Goal: Task Accomplishment & Management: Manage account settings

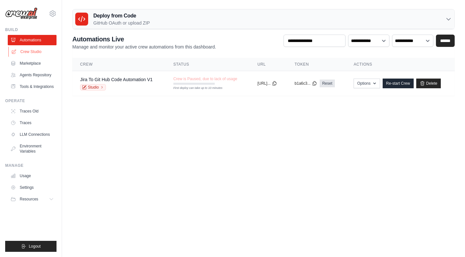
click at [37, 52] on link "Crew Studio" at bounding box center [32, 51] width 49 height 10
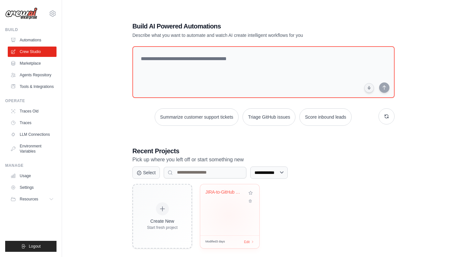
click at [229, 215] on div "JIRA-to-GitHub Code Automation" at bounding box center [229, 209] width 59 height 51
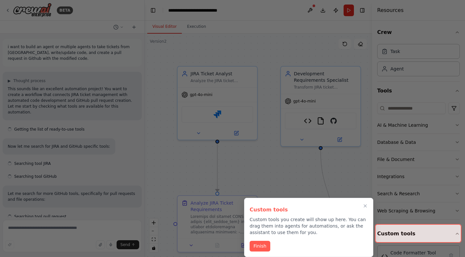
scroll to position [7481, 0]
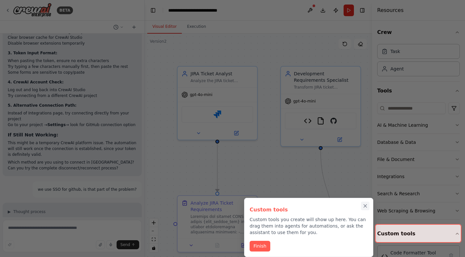
click at [365, 204] on icon "Close walkthrough" at bounding box center [365, 206] width 6 height 6
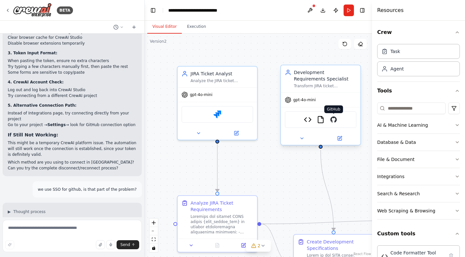
click at [334, 121] on img at bounding box center [334, 120] width 8 height 8
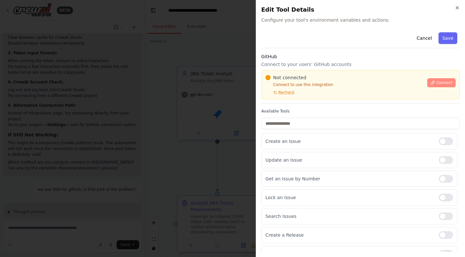
click at [444, 82] on span "Connect" at bounding box center [444, 82] width 16 height 5
click at [292, 92] on span "Recheck" at bounding box center [286, 92] width 16 height 5
click at [452, 82] on span "Connect" at bounding box center [444, 82] width 16 height 5
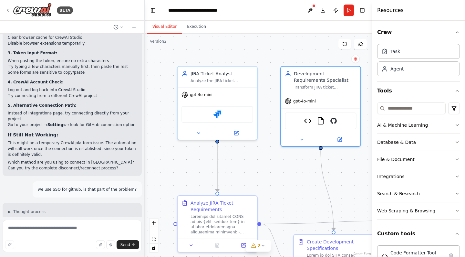
scroll to position [0, 0]
click at [7, 11] on icon at bounding box center [7, 10] width 5 height 5
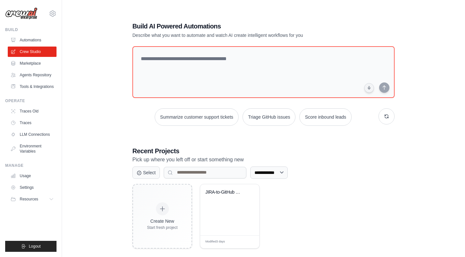
click at [201, 178] on div "**********" at bounding box center [209, 172] width 155 height 12
click at [222, 195] on div "JIRA-to-GitHub Code Automation" at bounding box center [224, 193] width 39 height 8
click at [34, 75] on link "Agents Repository" at bounding box center [32, 75] width 49 height 10
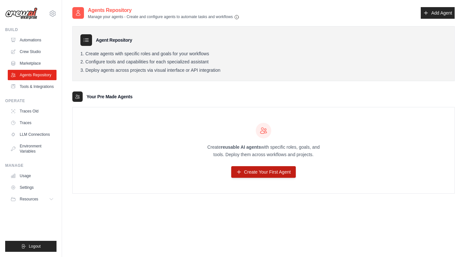
click at [249, 172] on link "Create Your First Agent" at bounding box center [263, 172] width 65 height 12
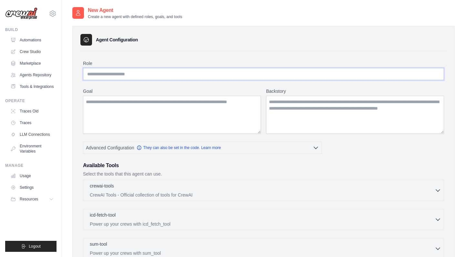
click at [176, 74] on input "Role" at bounding box center [263, 74] width 361 height 12
type input "*"
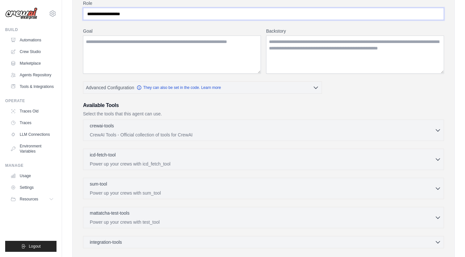
scroll to position [126, 0]
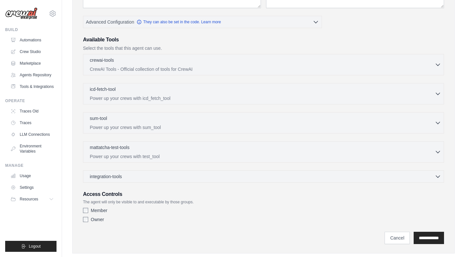
click at [431, 227] on div "**********" at bounding box center [263, 234] width 361 height 19
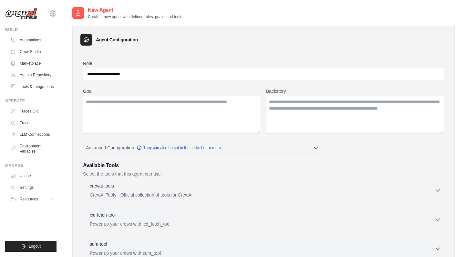
scroll to position [0, 0]
click at [238, 71] on input "**********" at bounding box center [263, 74] width 361 height 12
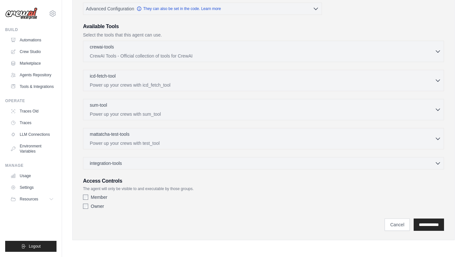
scroll to position [139, 0]
type input "**********"
click at [429, 219] on input "**********" at bounding box center [429, 224] width 30 height 12
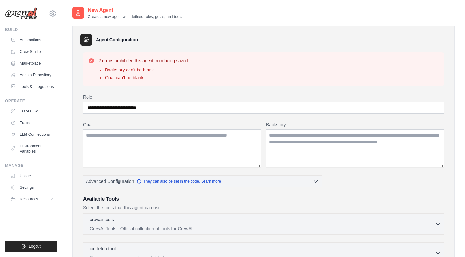
scroll to position [0, 0]
click at [140, 150] on textarea "Goal" at bounding box center [172, 148] width 178 height 38
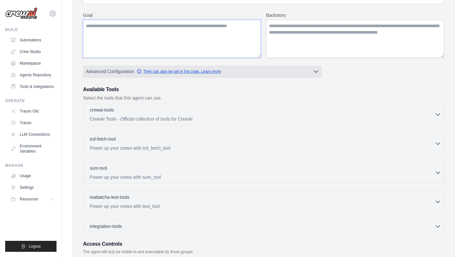
scroll to position [109, 0]
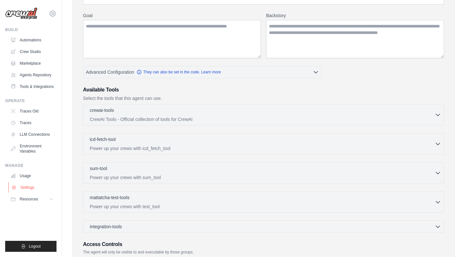
click at [32, 188] on link "Settings" at bounding box center [32, 187] width 49 height 10
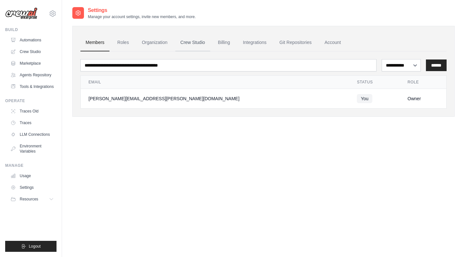
click at [200, 39] on link "Crew Studio" at bounding box center [192, 42] width 35 height 17
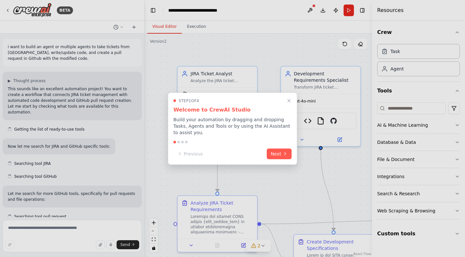
scroll to position [7481, 0]
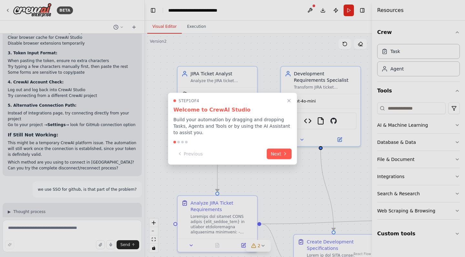
click at [341, 37] on div at bounding box center [232, 128] width 465 height 257
click at [312, 9] on div at bounding box center [232, 128] width 465 height 257
click at [290, 103] on icon "Close walkthrough" at bounding box center [289, 101] width 6 height 6
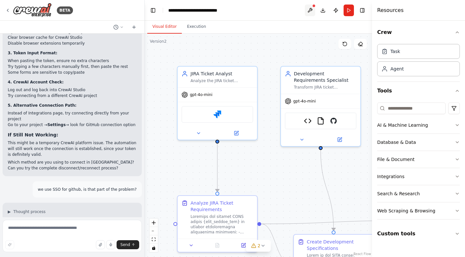
click at [312, 11] on button at bounding box center [310, 11] width 10 height 12
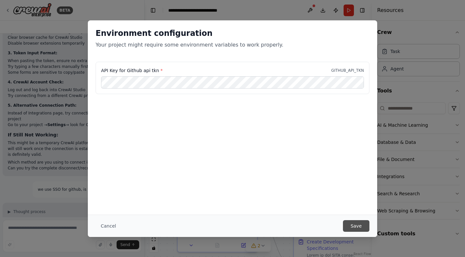
click at [356, 228] on button "Save" at bounding box center [356, 226] width 26 height 12
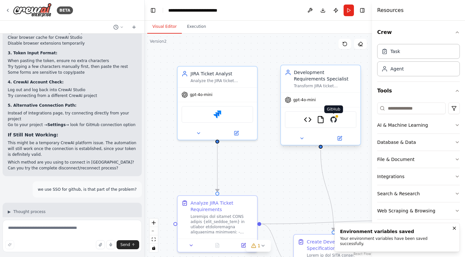
click at [331, 122] on img at bounding box center [334, 120] width 8 height 8
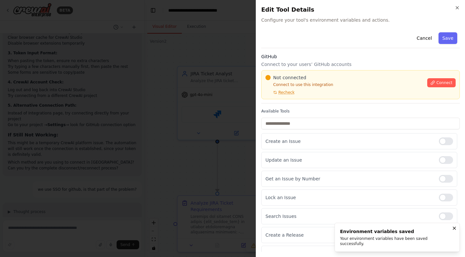
click at [286, 95] on div "Not connected Connect to use this integration Recheck Connect" at bounding box center [360, 84] width 199 height 29
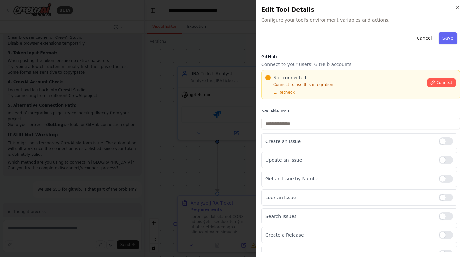
click at [286, 94] on span "Recheck" at bounding box center [286, 92] width 16 height 5
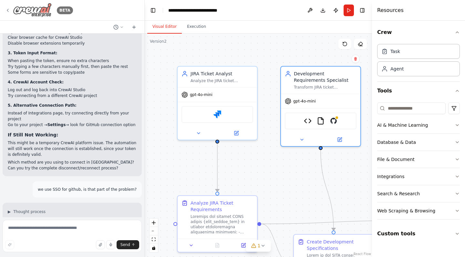
click at [9, 10] on icon at bounding box center [7, 10] width 5 height 5
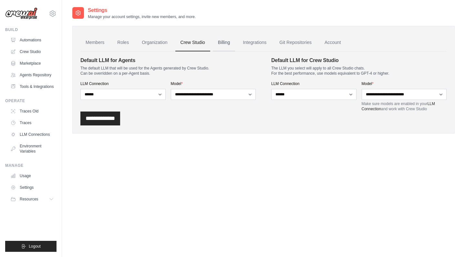
click at [222, 40] on link "Billing" at bounding box center [224, 42] width 22 height 17
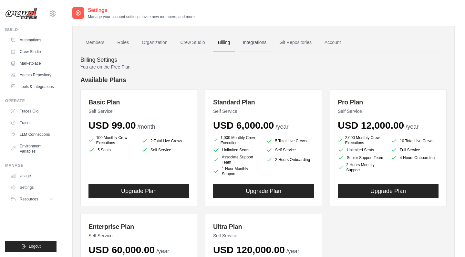
click at [256, 43] on link "Integrations" at bounding box center [255, 42] width 34 height 17
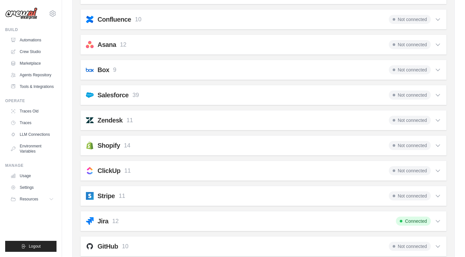
scroll to position [458, 0]
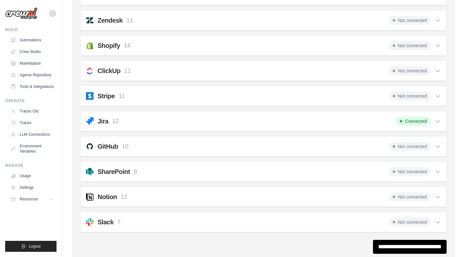
click at [197, 167] on div "SharePoint 9 Not connected" at bounding box center [263, 171] width 355 height 9
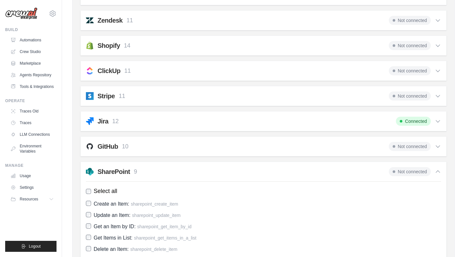
click at [199, 150] on div "GitHub 10 Not connected" at bounding box center [263, 146] width 355 height 9
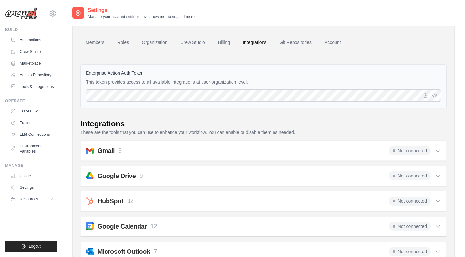
scroll to position [0, 0]
click at [333, 45] on link "Account" at bounding box center [332, 42] width 27 height 17
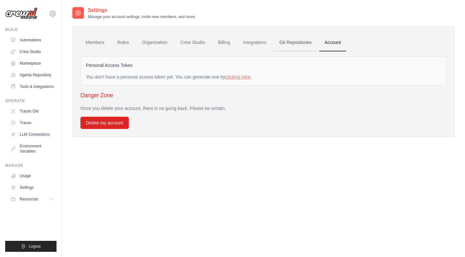
click at [298, 45] on link "Git Repositories" at bounding box center [295, 42] width 43 height 17
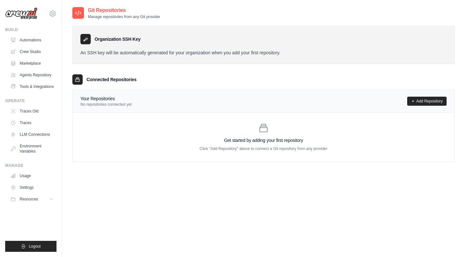
click at [118, 54] on p "An SSH key will be automatically generated for your organization when you add y…" at bounding box center [263, 52] width 366 height 6
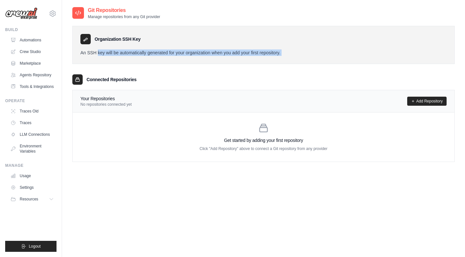
click at [118, 54] on p "An SSH key will be automatically generated for your organization when you add y…" at bounding box center [263, 52] width 366 height 6
click at [415, 100] on link "Add Repository" at bounding box center [426, 101] width 39 height 9
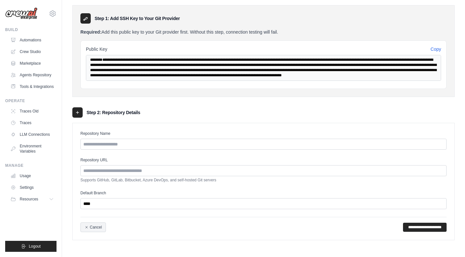
scroll to position [20, 0]
click at [99, 228] on link "Cancel" at bounding box center [93, 227] width 26 height 10
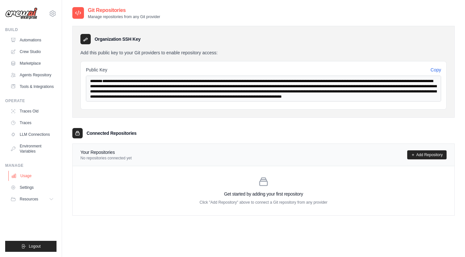
click at [32, 178] on link "Usage" at bounding box center [32, 175] width 49 height 10
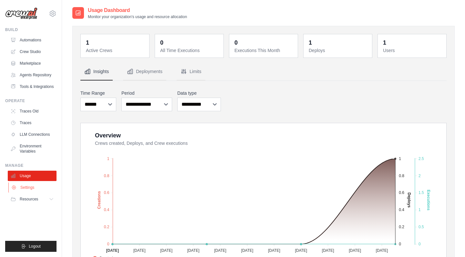
click at [28, 185] on link "Settings" at bounding box center [32, 187] width 49 height 10
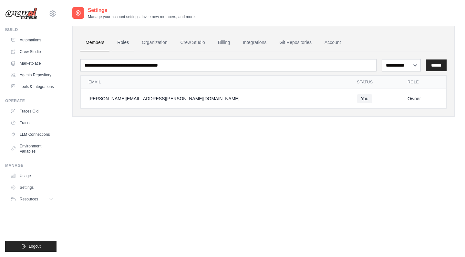
click at [119, 44] on link "Roles" at bounding box center [123, 42] width 22 height 17
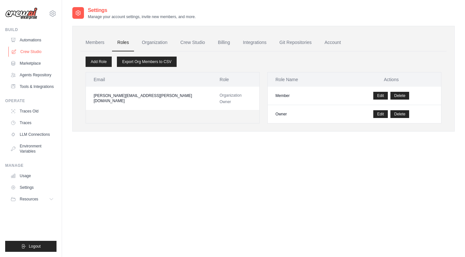
click at [34, 48] on link "Crew Studio" at bounding box center [32, 51] width 49 height 10
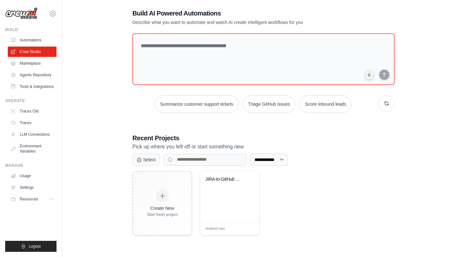
scroll to position [13, 0]
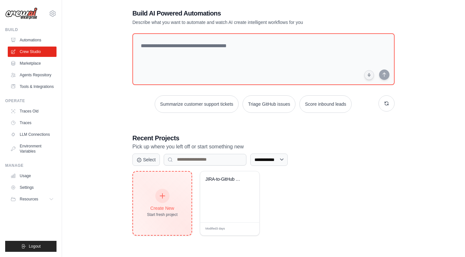
click at [164, 204] on div "Create New Start fresh project" at bounding box center [162, 203] width 31 height 28
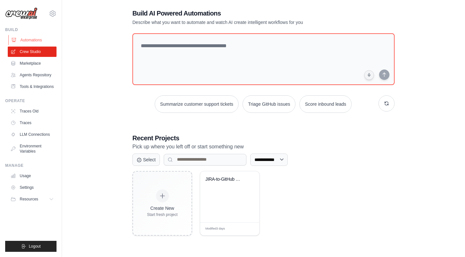
click at [34, 40] on link "Automations" at bounding box center [32, 40] width 49 height 10
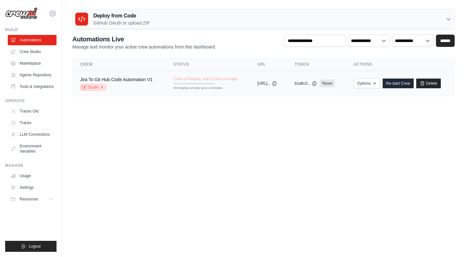
click at [99, 87] on link "Studio" at bounding box center [93, 87] width 26 height 6
click at [364, 85] on button "Options" at bounding box center [367, 83] width 26 height 10
click at [299, 125] on body "seth.altman@mgstover.com Settings Build Automations" at bounding box center [232, 128] width 465 height 257
click at [34, 110] on link "Traces Old" at bounding box center [32, 111] width 49 height 10
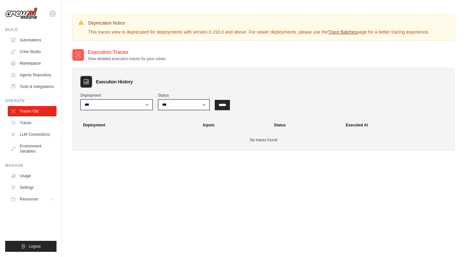
click at [54, 13] on icon at bounding box center [53, 14] width 2 height 2
click at [64, 23] on div "seth.altman@mgstover.com" at bounding box center [79, 25] width 51 height 6
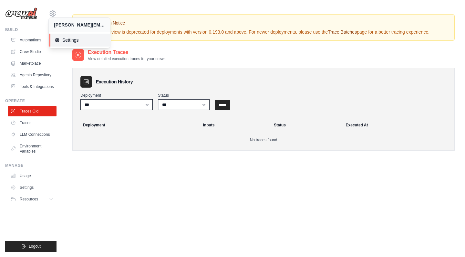
click at [64, 36] on link "Settings" at bounding box center [79, 40] width 61 height 13
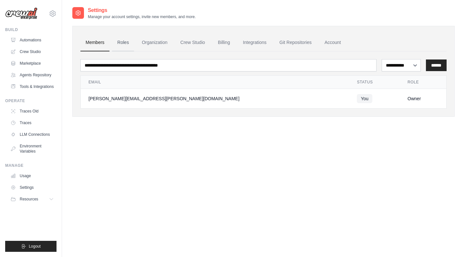
click at [125, 46] on link "Roles" at bounding box center [123, 42] width 22 height 17
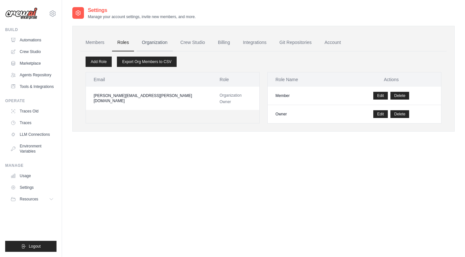
click at [165, 43] on link "Organization" at bounding box center [155, 42] width 36 height 17
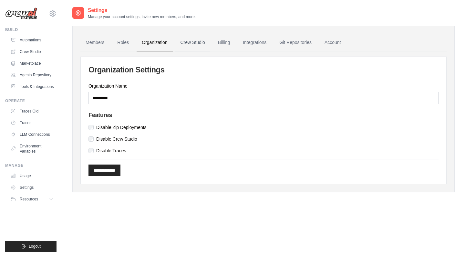
click at [197, 44] on link "Crew Studio" at bounding box center [192, 42] width 35 height 17
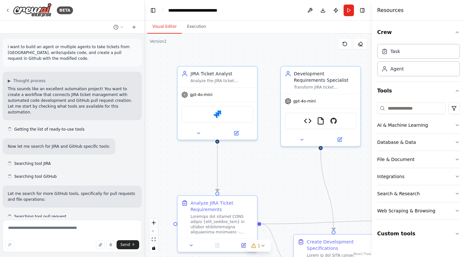
scroll to position [7481, 0]
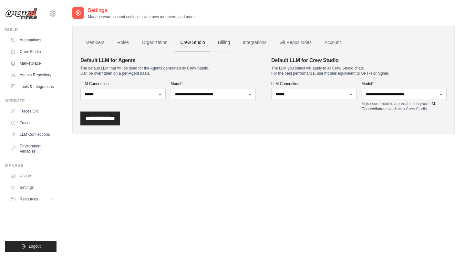
click at [220, 41] on link "Billing" at bounding box center [224, 42] width 22 height 17
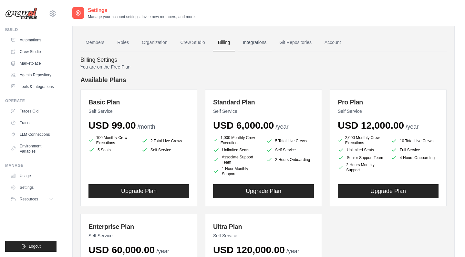
click at [264, 40] on link "Integrations" at bounding box center [255, 42] width 34 height 17
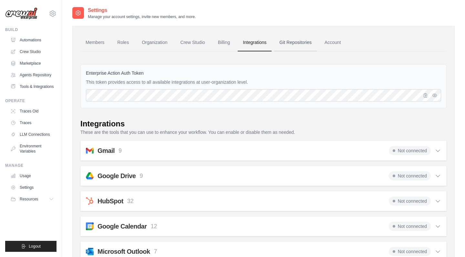
click at [283, 45] on link "Git Repositories" at bounding box center [295, 42] width 43 height 17
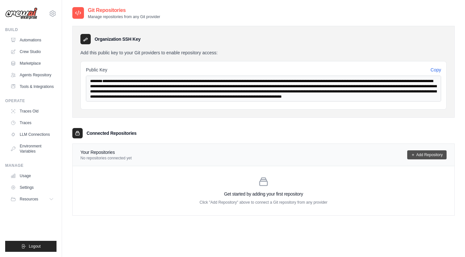
click at [428, 153] on link "Add Repository" at bounding box center [426, 154] width 39 height 9
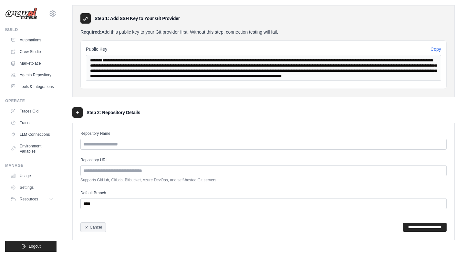
scroll to position [20, 0]
click at [117, 202] on input "****" at bounding box center [263, 203] width 366 height 11
click at [97, 222] on div "**********" at bounding box center [263, 224] width 366 height 15
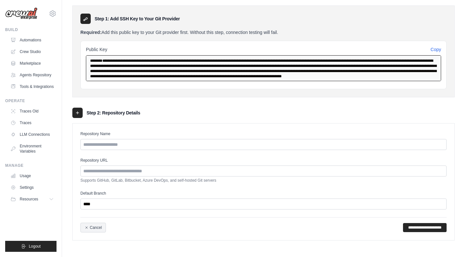
click at [179, 67] on textarea "**********" at bounding box center [263, 68] width 355 height 26
click at [222, 63] on textarea "**********" at bounding box center [263, 68] width 355 height 26
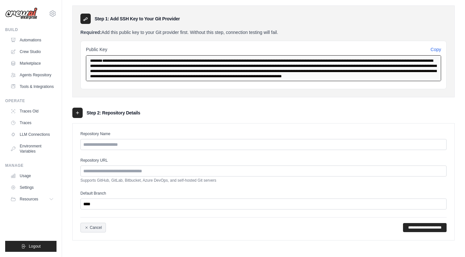
click at [222, 63] on textarea "**********" at bounding box center [263, 68] width 355 height 26
click at [216, 70] on textarea "**********" at bounding box center [263, 68] width 355 height 26
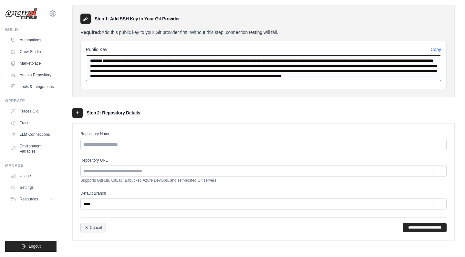
click at [216, 70] on textarea "**********" at bounding box center [263, 68] width 355 height 26
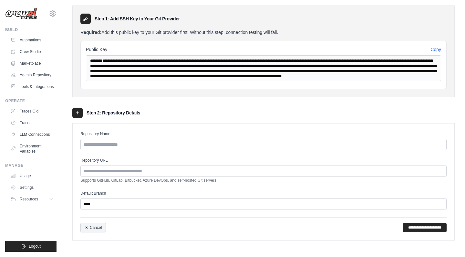
click at [200, 45] on div "**********" at bounding box center [263, 65] width 366 height 48
click at [434, 49] on button "Copy" at bounding box center [435, 49] width 11 height 6
click at [43, 75] on link "Agents Repository" at bounding box center [32, 75] width 49 height 10
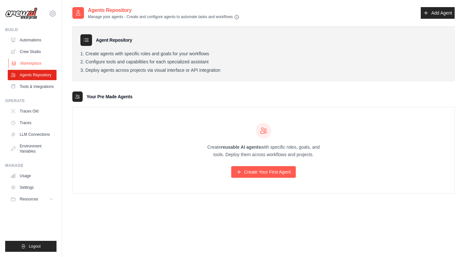
click at [38, 61] on link "Marketplace" at bounding box center [32, 63] width 49 height 10
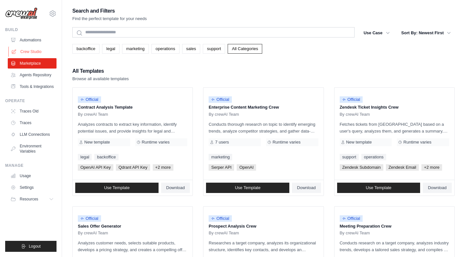
click at [37, 52] on link "Crew Studio" at bounding box center [32, 51] width 49 height 10
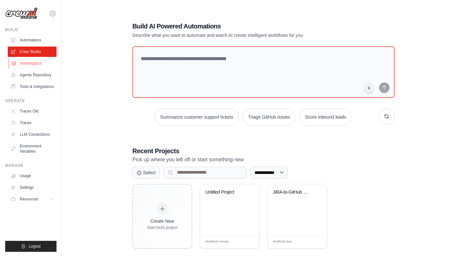
click at [34, 63] on link "Marketplace" at bounding box center [32, 63] width 49 height 10
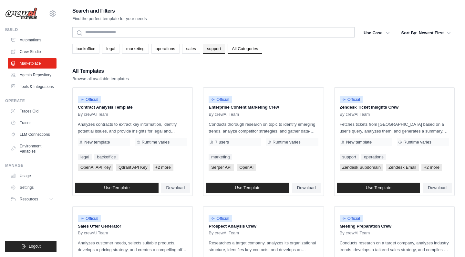
click at [211, 52] on link "support" at bounding box center [214, 49] width 22 height 10
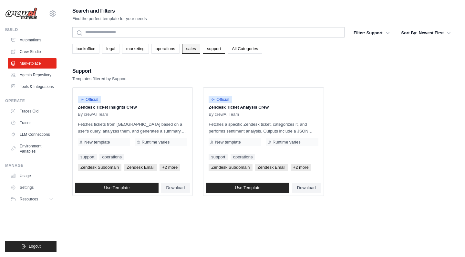
click at [189, 49] on link "sales" at bounding box center [191, 49] width 18 height 10
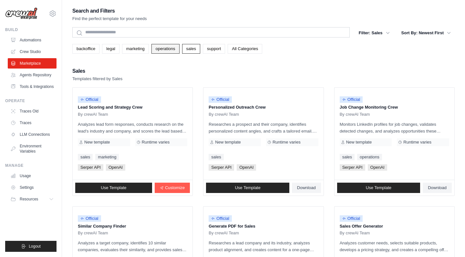
click at [163, 52] on link "operations" at bounding box center [165, 49] width 28 height 10
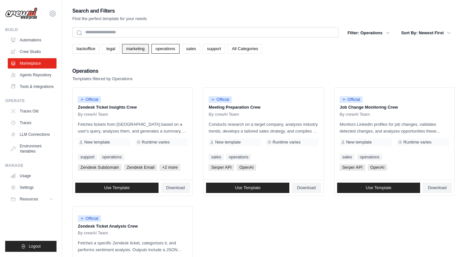
click at [139, 53] on link "marketing" at bounding box center [135, 49] width 27 height 10
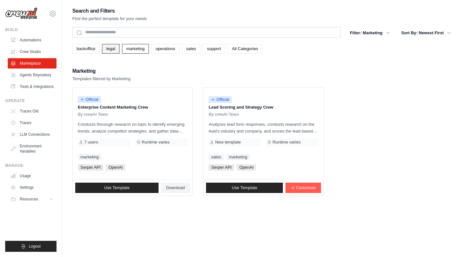
click at [114, 49] on link "legal" at bounding box center [110, 49] width 17 height 10
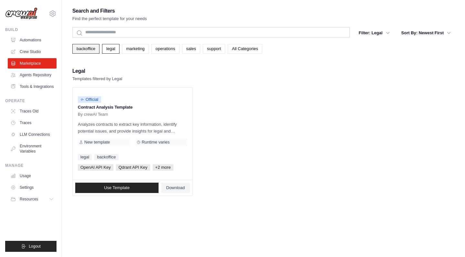
click at [96, 51] on link "backoffice" at bounding box center [85, 49] width 27 height 10
click at [37, 148] on link "Environment Variables" at bounding box center [32, 148] width 49 height 15
